Goal: Information Seeking & Learning: Learn about a topic

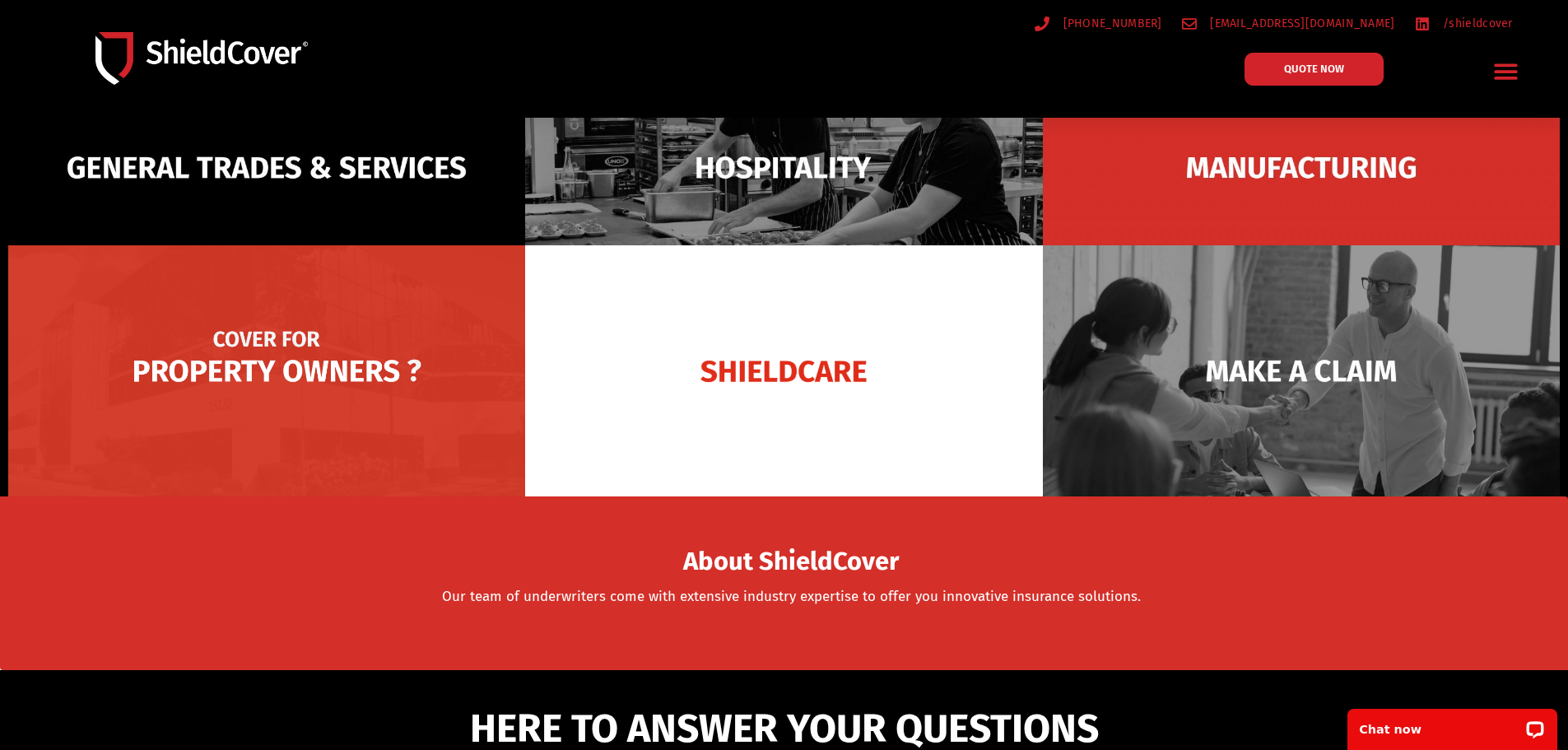
scroll to position [206, 0]
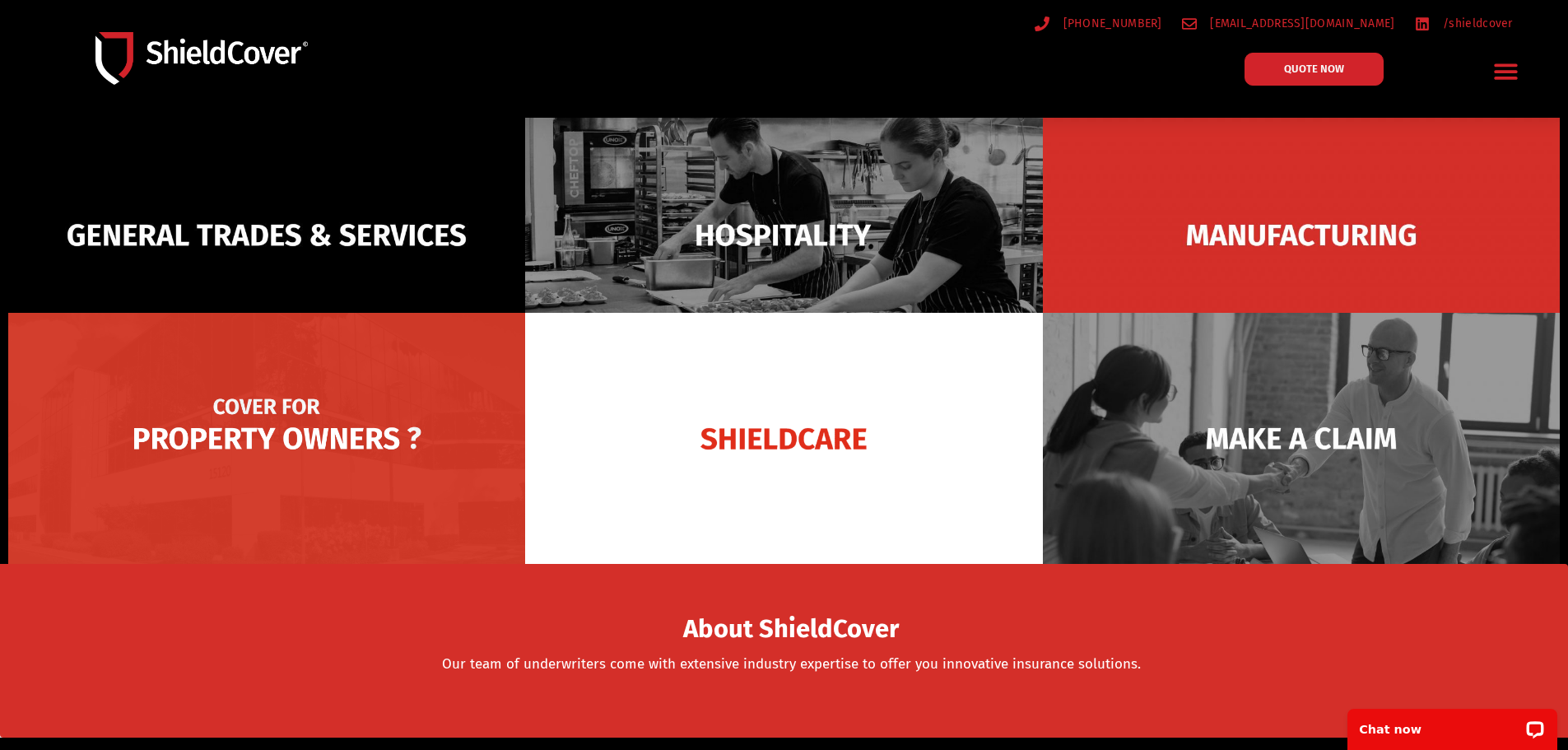
click at [320, 550] on img at bounding box center [266, 438] width 517 height 251
click at [288, 432] on img at bounding box center [266, 438] width 517 height 251
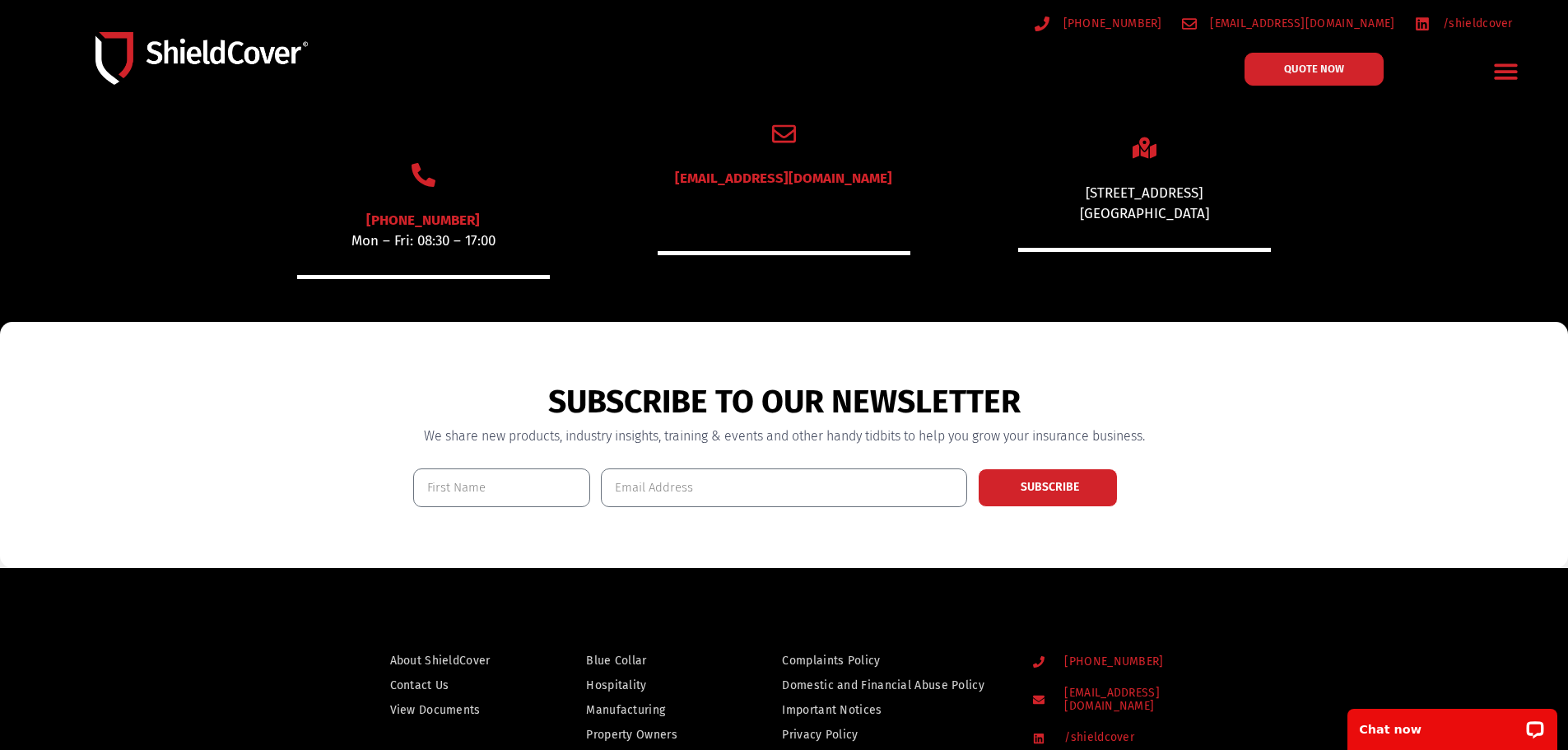
scroll to position [836, 0]
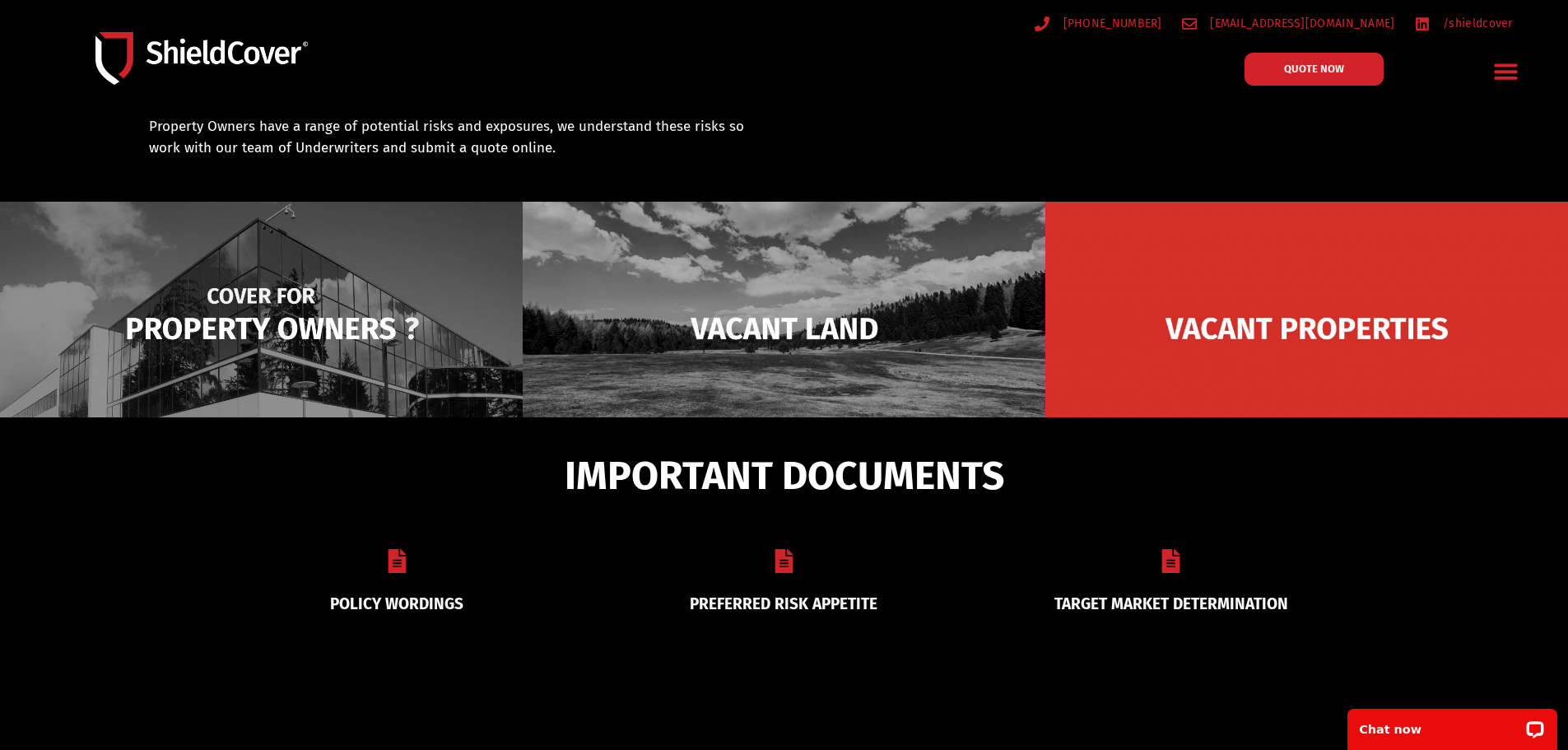
click at [349, 336] on img at bounding box center [261, 328] width 523 height 254
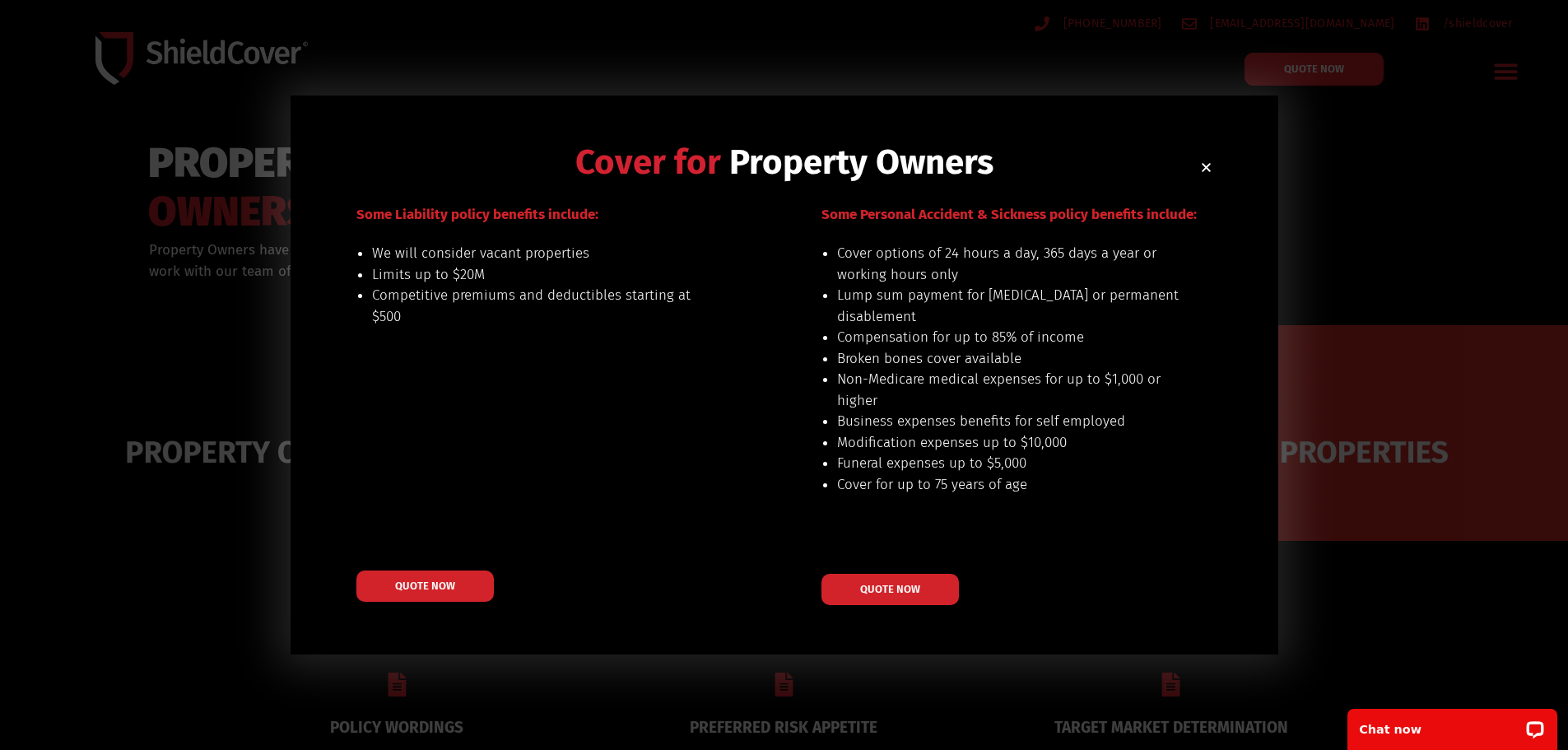
click at [1197, 161] on h2 "Cover for Property Owners" at bounding box center [784, 162] width 856 height 34
click at [1200, 162] on icon "Close" at bounding box center [1206, 168] width 13 height 13
